Goal: Contribute content: Contribute content

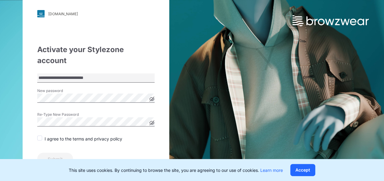
click at [38, 136] on span at bounding box center [39, 138] width 5 height 5
click at [57, 153] on button "Submit" at bounding box center [55, 159] width 36 height 12
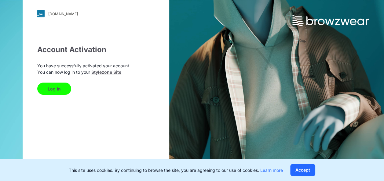
click at [60, 91] on button "Log In" at bounding box center [54, 89] width 34 height 12
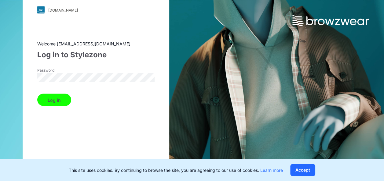
click at [37, 94] on button "Log in" at bounding box center [54, 100] width 34 height 12
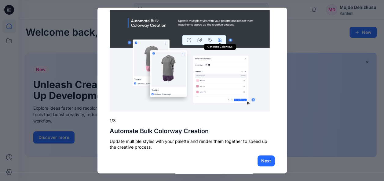
scroll to position [15, 0]
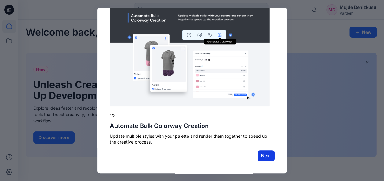
click at [263, 158] on button "Next" at bounding box center [265, 155] width 17 height 11
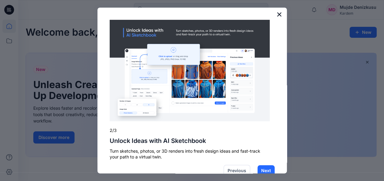
click at [276, 15] on button "×" at bounding box center [279, 14] width 6 height 10
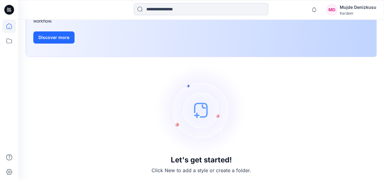
scroll to position [0, 0]
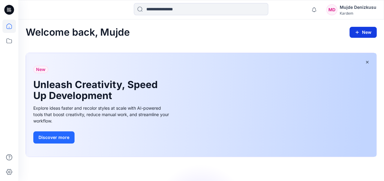
click at [364, 35] on button "New" at bounding box center [362, 32] width 27 height 11
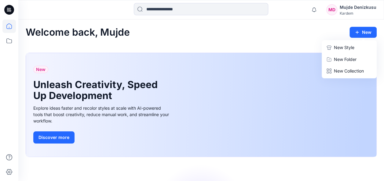
click at [358, 48] on button "New Style" at bounding box center [349, 48] width 53 height 12
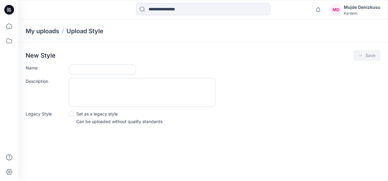
click at [81, 71] on input "Name" at bounding box center [102, 70] width 67 height 10
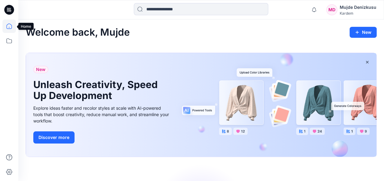
click at [8, 26] on icon at bounding box center [8, 26] width 13 height 13
click at [12, 27] on icon at bounding box center [8, 26] width 13 height 13
click at [9, 9] on icon at bounding box center [9, 10] width 10 height 10
click at [10, 42] on icon at bounding box center [8, 40] width 13 height 13
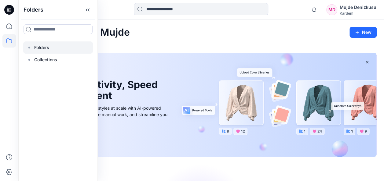
click at [43, 46] on p "Folders" at bounding box center [41, 47] width 15 height 7
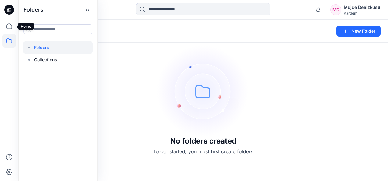
drag, startPoint x: 6, startPoint y: 25, endPoint x: 18, endPoint y: 24, distance: 11.7
click at [6, 25] on icon at bounding box center [8, 26] width 13 height 13
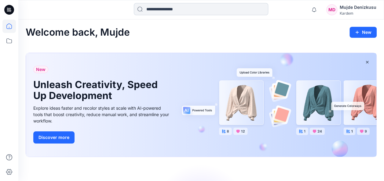
click at [161, 12] on input at bounding box center [201, 9] width 134 height 12
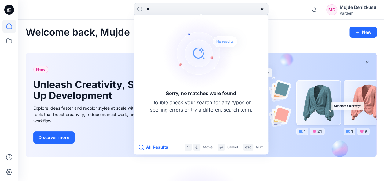
type input "*"
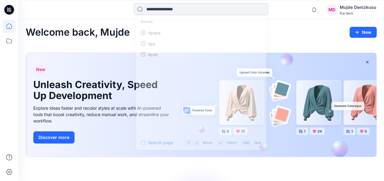
click at [163, 7] on input at bounding box center [201, 9] width 134 height 12
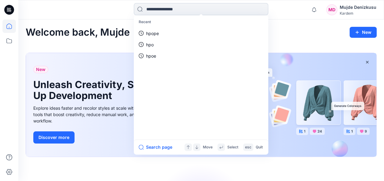
paste input "**********"
type input "**********"
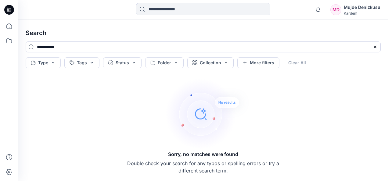
click at [163, 102] on div "Sorry, no matches were found Double check your search for any typos or spelling…" at bounding box center [203, 126] width 153 height 97
click at [356, 71] on div "**********" at bounding box center [203, 101] width 370 height 162
click at [167, 68] on div "**********" at bounding box center [203, 101] width 370 height 162
click at [168, 67] on button "Folder" at bounding box center [164, 62] width 38 height 11
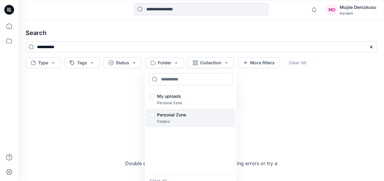
click at [165, 115] on p "Personal Zone" at bounding box center [171, 114] width 29 height 7
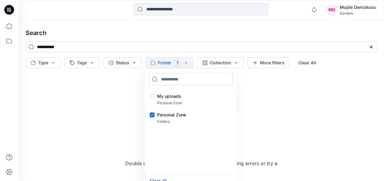
click at [286, 106] on div "Sorry, no matches were found Double check your search for any typos or spelling…" at bounding box center [201, 126] width 360 height 101
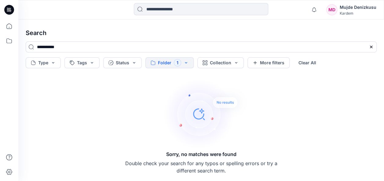
click at [185, 63] on button "Folder 1" at bounding box center [169, 62] width 48 height 11
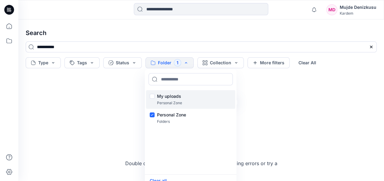
click at [154, 97] on div "My uploads Personal Zone" at bounding box center [190, 99] width 89 height 19
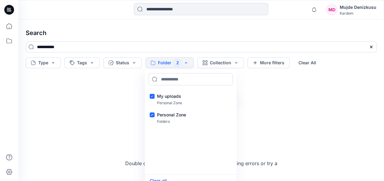
click at [314, 95] on div "Sorry, no matches were found Double check your search for any typos or spelling…" at bounding box center [201, 126] width 360 height 101
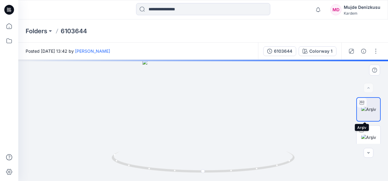
click at [374, 109] on img at bounding box center [368, 109] width 15 height 6
click at [371, 139] on img at bounding box center [368, 137] width 15 height 6
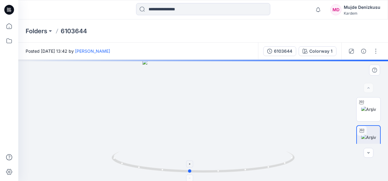
drag, startPoint x: 284, startPoint y: 164, endPoint x: 272, endPoint y: 161, distance: 11.9
click at [272, 161] on icon at bounding box center [204, 163] width 185 height 23
click at [372, 158] on div at bounding box center [203, 120] width 370 height 121
click at [369, 155] on icon "button" at bounding box center [368, 153] width 5 height 5
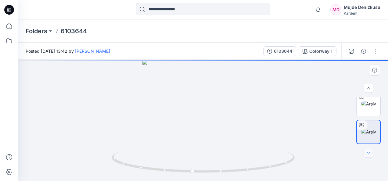
click at [369, 154] on icon "button" at bounding box center [368, 153] width 5 height 5
click at [371, 107] on img at bounding box center [368, 104] width 15 height 6
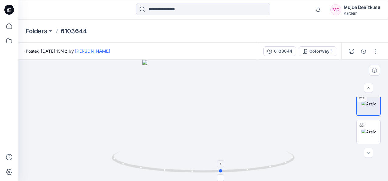
drag, startPoint x: 121, startPoint y: 165, endPoint x: 143, endPoint y: 169, distance: 22.1
click at [143, 169] on icon at bounding box center [204, 163] width 185 height 23
drag, startPoint x: 147, startPoint y: 170, endPoint x: 196, endPoint y: 174, distance: 48.4
click at [196, 174] on icon at bounding box center [204, 163] width 185 height 23
drag, startPoint x: 196, startPoint y: 174, endPoint x: 220, endPoint y: 174, distance: 24.4
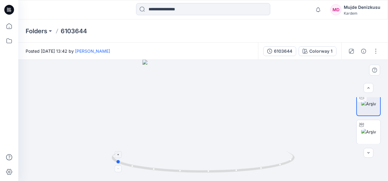
click at [220, 174] on icon at bounding box center [204, 163] width 185 height 23
drag, startPoint x: 221, startPoint y: 174, endPoint x: 229, endPoint y: 174, distance: 7.9
click at [229, 174] on icon at bounding box center [204, 163] width 185 height 23
drag, startPoint x: 229, startPoint y: 174, endPoint x: 246, endPoint y: 174, distance: 17.1
click at [246, 174] on icon at bounding box center [204, 163] width 185 height 23
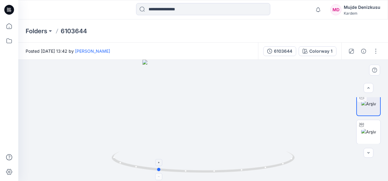
drag, startPoint x: 246, startPoint y: 174, endPoint x: 263, endPoint y: 173, distance: 17.1
click at [263, 173] on icon at bounding box center [204, 163] width 185 height 23
drag, startPoint x: 264, startPoint y: 170, endPoint x: 308, endPoint y: 159, distance: 45.6
click at [308, 159] on div at bounding box center [203, 120] width 370 height 121
drag, startPoint x: 291, startPoint y: 163, endPoint x: 296, endPoint y: 161, distance: 5.2
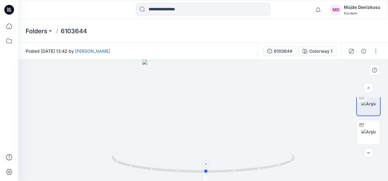
click at [296, 161] on icon at bounding box center [204, 163] width 185 height 23
drag, startPoint x: 295, startPoint y: 162, endPoint x: 285, endPoint y: 168, distance: 11.5
click at [285, 168] on icon at bounding box center [204, 163] width 185 height 23
click at [283, 51] on div "6103644" at bounding box center [283, 51] width 18 height 7
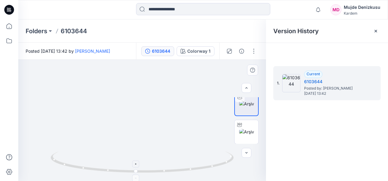
drag, startPoint x: 191, startPoint y: 94, endPoint x: 198, endPoint y: 151, distance: 57.8
click at [198, 151] on div at bounding box center [142, 120] width 248 height 121
click at [377, 30] on icon at bounding box center [376, 31] width 2 height 2
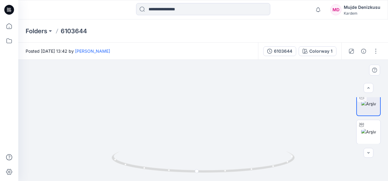
drag, startPoint x: 290, startPoint y: 89, endPoint x: 288, endPoint y: 121, distance: 32.8
click at [288, 121] on img at bounding box center [206, 84] width 490 height 193
drag, startPoint x: 227, startPoint y: 176, endPoint x: 232, endPoint y: 176, distance: 4.9
click at [232, 176] on img at bounding box center [203, 167] width 183 height 30
drag, startPoint x: 230, startPoint y: 173, endPoint x: 253, endPoint y: 173, distance: 22.6
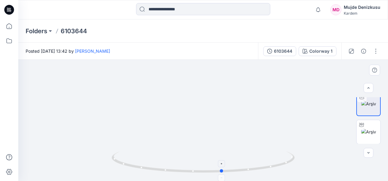
click at [253, 173] on icon at bounding box center [204, 163] width 185 height 23
drag, startPoint x: 225, startPoint y: 174, endPoint x: 250, endPoint y: 173, distance: 25.0
click at [250, 173] on icon at bounding box center [204, 163] width 185 height 23
drag, startPoint x: 255, startPoint y: 169, endPoint x: 260, endPoint y: 168, distance: 5.0
click at [260, 168] on circle at bounding box center [261, 169] width 4 height 4
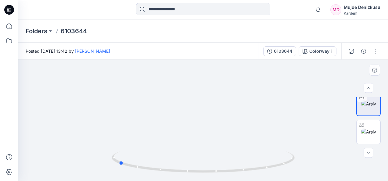
drag, startPoint x: 260, startPoint y: 168, endPoint x: 303, endPoint y: 159, distance: 44.3
click at [303, 159] on div at bounding box center [203, 120] width 370 height 121
click at [315, 175] on img at bounding box center [204, 93] width 398 height 175
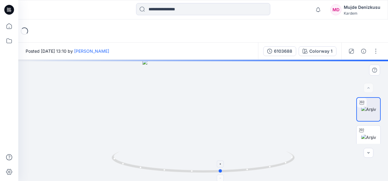
drag, startPoint x: 245, startPoint y: 171, endPoint x: 267, endPoint y: 171, distance: 21.4
click at [267, 171] on icon at bounding box center [204, 163] width 185 height 23
drag, startPoint x: 226, startPoint y: 173, endPoint x: 281, endPoint y: 170, distance: 54.7
click at [281, 170] on icon at bounding box center [204, 163] width 185 height 23
drag, startPoint x: 287, startPoint y: 108, endPoint x: 288, endPoint y: 132, distance: 23.8
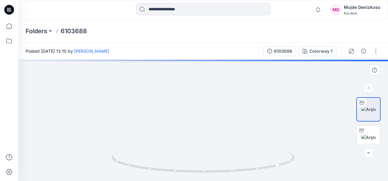
click at [288, 132] on img at bounding box center [203, 86] width 306 height 190
drag, startPoint x: 257, startPoint y: 172, endPoint x: 271, endPoint y: 170, distance: 14.2
click at [271, 170] on icon at bounding box center [204, 163] width 185 height 23
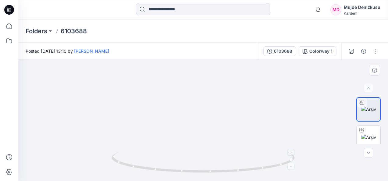
drag, startPoint x: 267, startPoint y: 144, endPoint x: 268, endPoint y: 159, distance: 15.0
click at [268, 159] on div at bounding box center [203, 120] width 370 height 121
drag, startPoint x: 264, startPoint y: 171, endPoint x: 286, endPoint y: 167, distance: 22.6
click at [286, 167] on icon at bounding box center [204, 163] width 185 height 23
drag, startPoint x: 263, startPoint y: 169, endPoint x: 292, endPoint y: 166, distance: 30.1
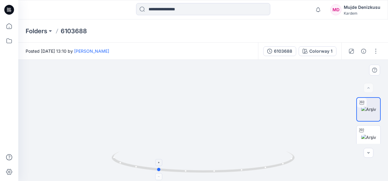
click at [292, 166] on icon at bounding box center [204, 163] width 185 height 23
click at [350, 50] on icon "button" at bounding box center [351, 51] width 5 height 5
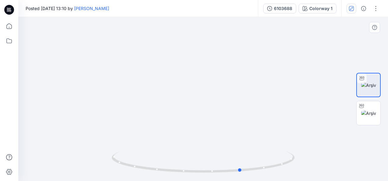
drag, startPoint x: 233, startPoint y: 172, endPoint x: 303, endPoint y: 161, distance: 70.4
click at [303, 161] on div at bounding box center [203, 99] width 370 height 164
